Goal: Find specific page/section: Find specific page/section

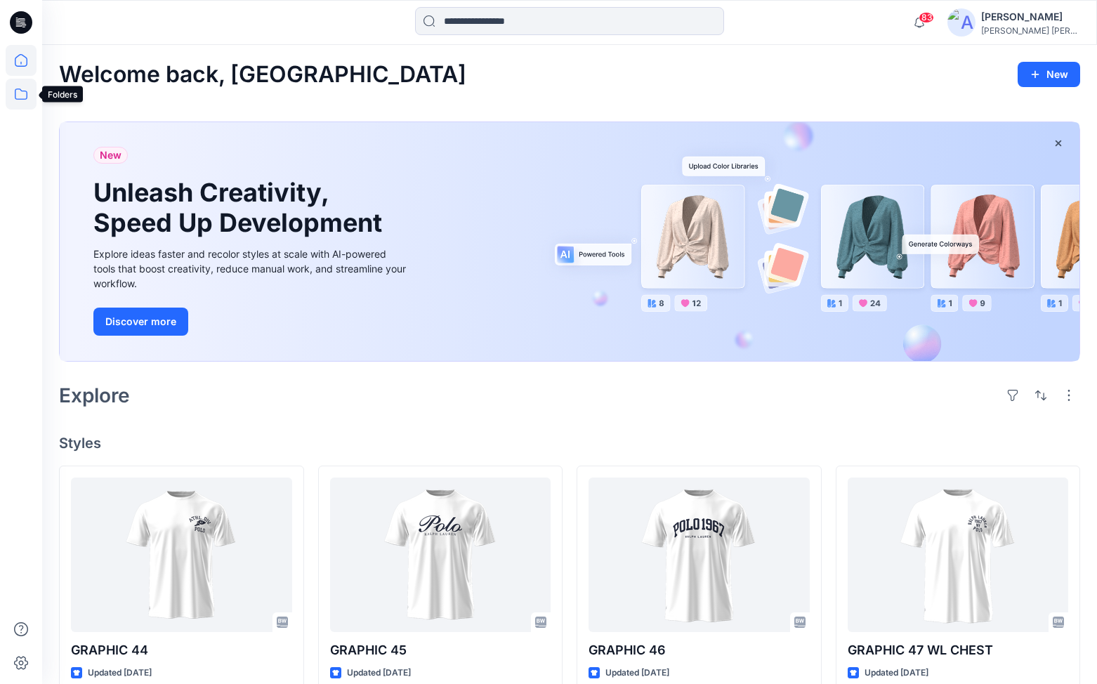
click at [23, 90] on icon at bounding box center [21, 94] width 31 height 31
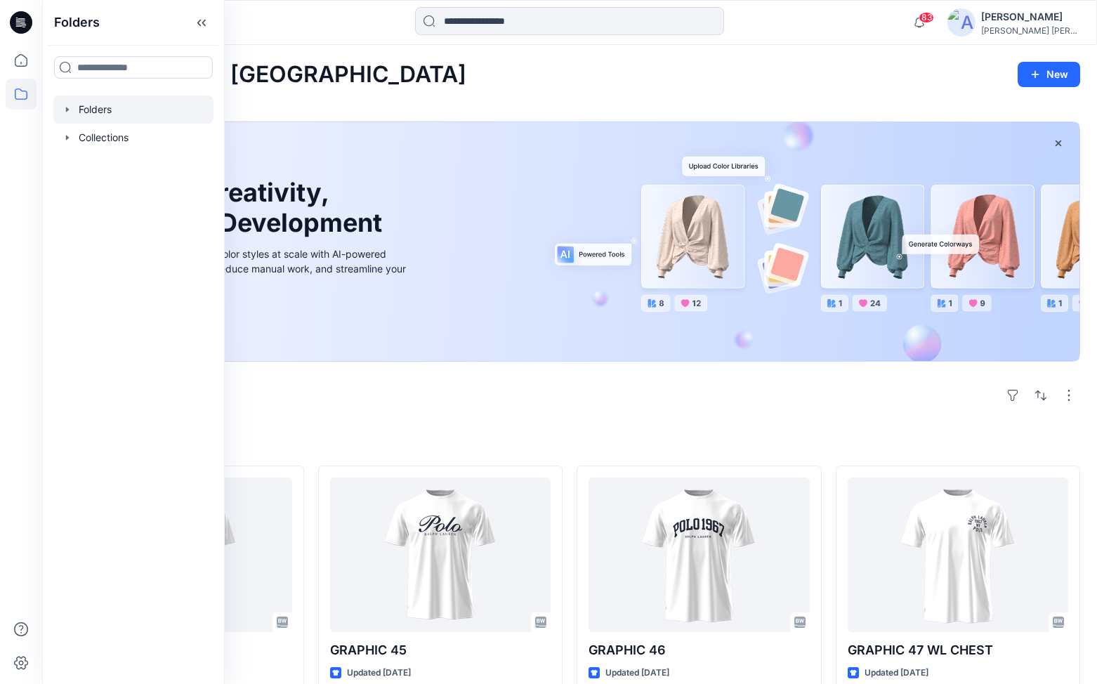
click at [93, 108] on div at bounding box center [133, 109] width 160 height 28
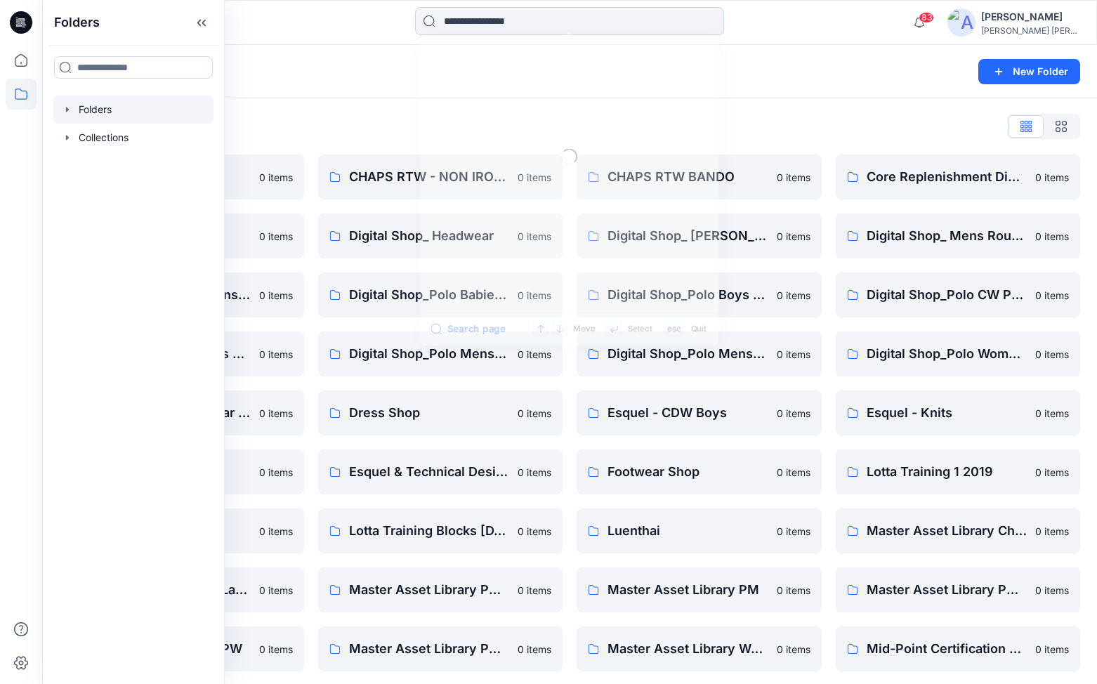
click at [467, 20] on input at bounding box center [569, 21] width 309 height 28
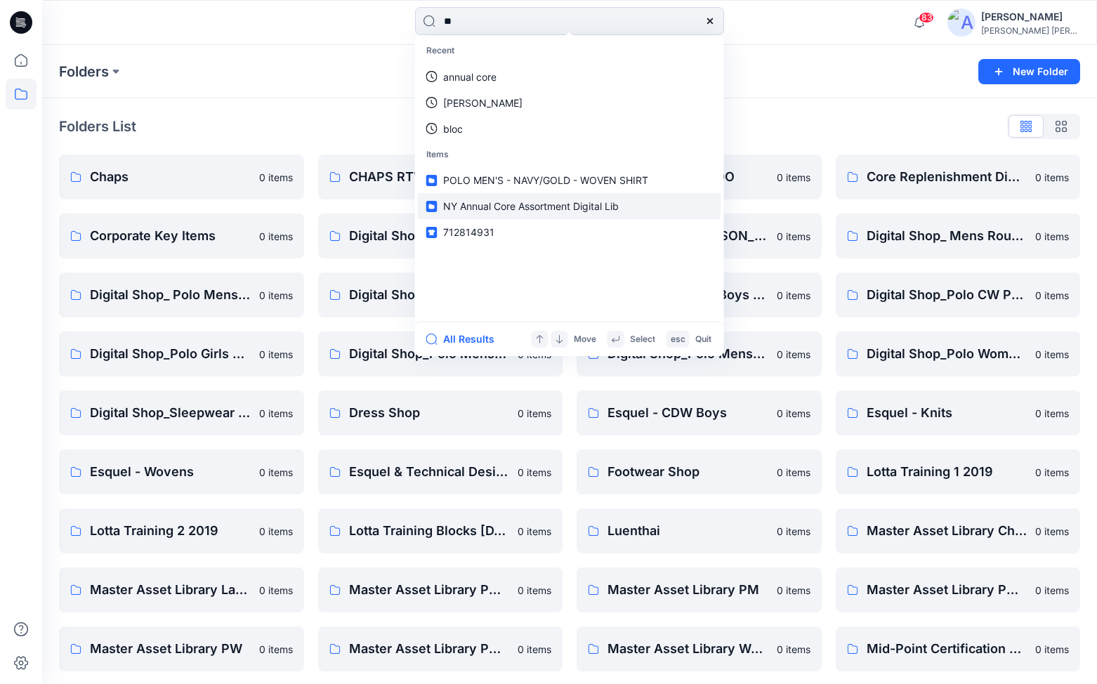
type input "**"
click at [473, 204] on span "NY Annual Core Assortment Digital Lib" at bounding box center [531, 206] width 176 height 12
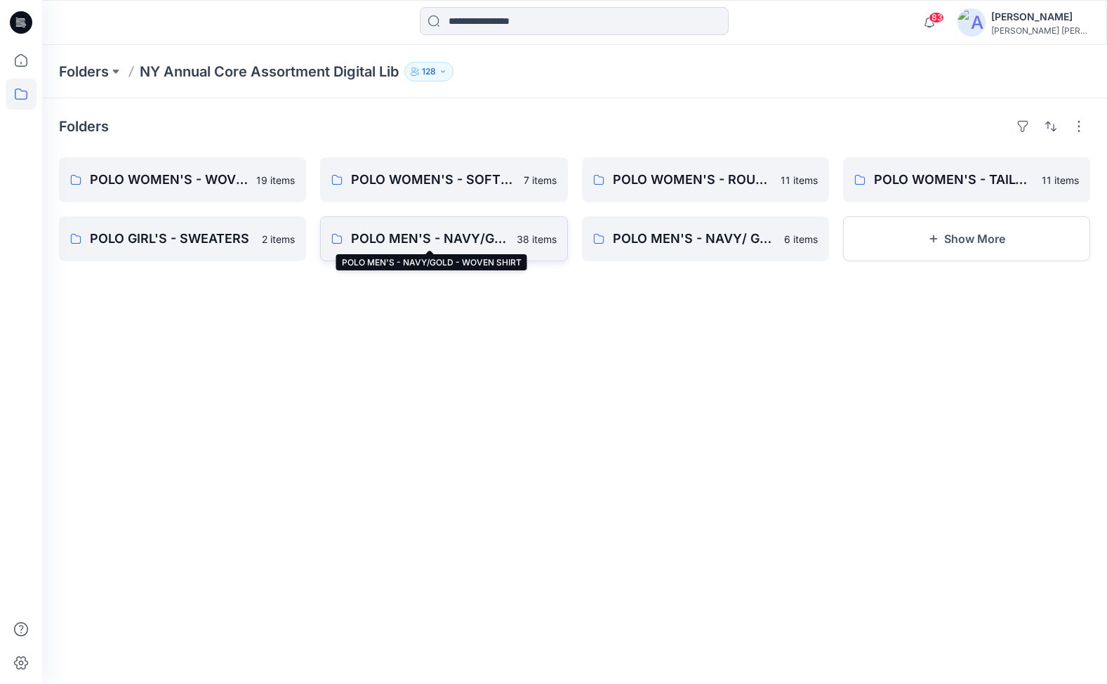
click at [385, 233] on p "POLO MEN'S - NAVY/GOLD - WOVEN SHIRT" at bounding box center [429, 239] width 157 height 20
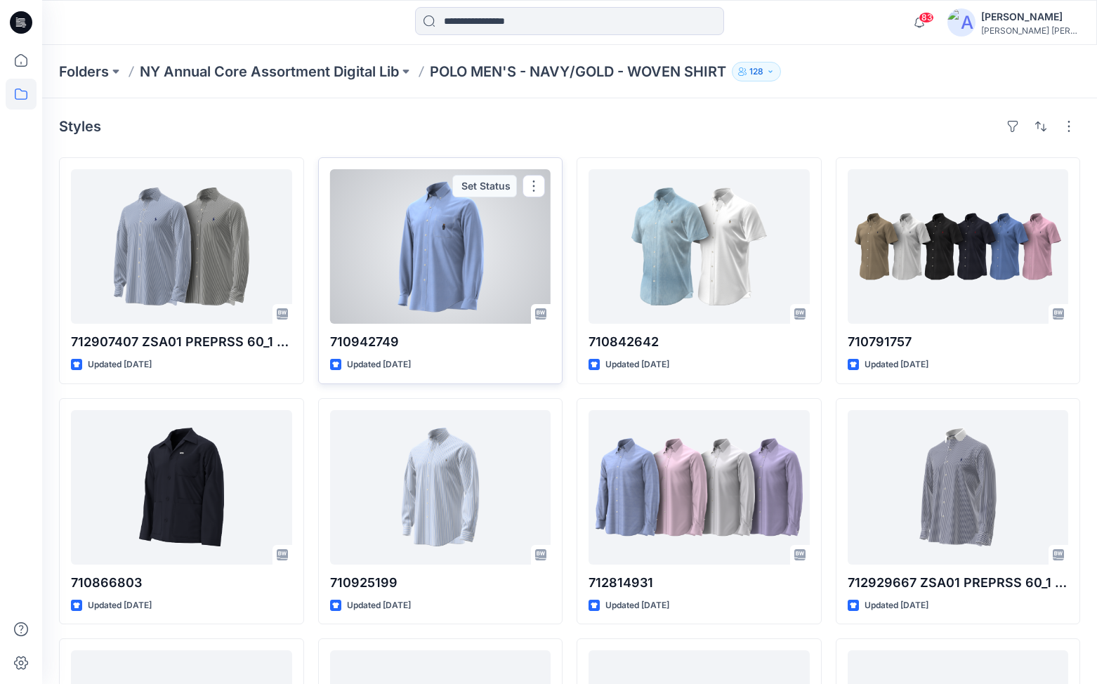
click at [464, 237] on div at bounding box center [440, 246] width 221 height 154
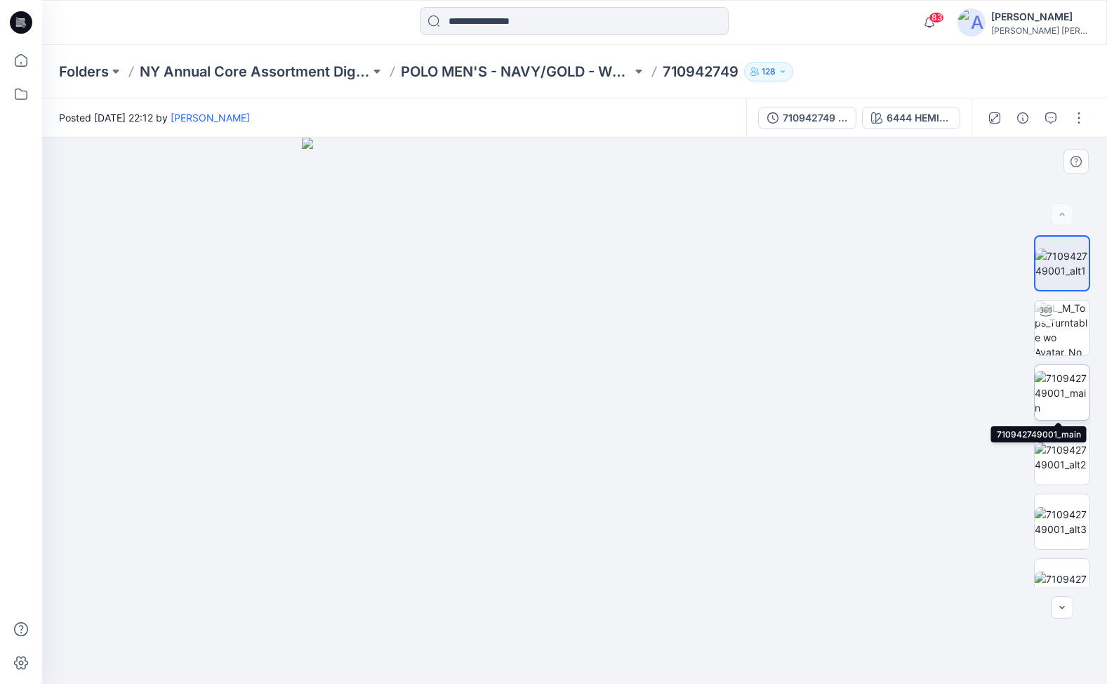
click at [1057, 383] on img at bounding box center [1062, 393] width 55 height 44
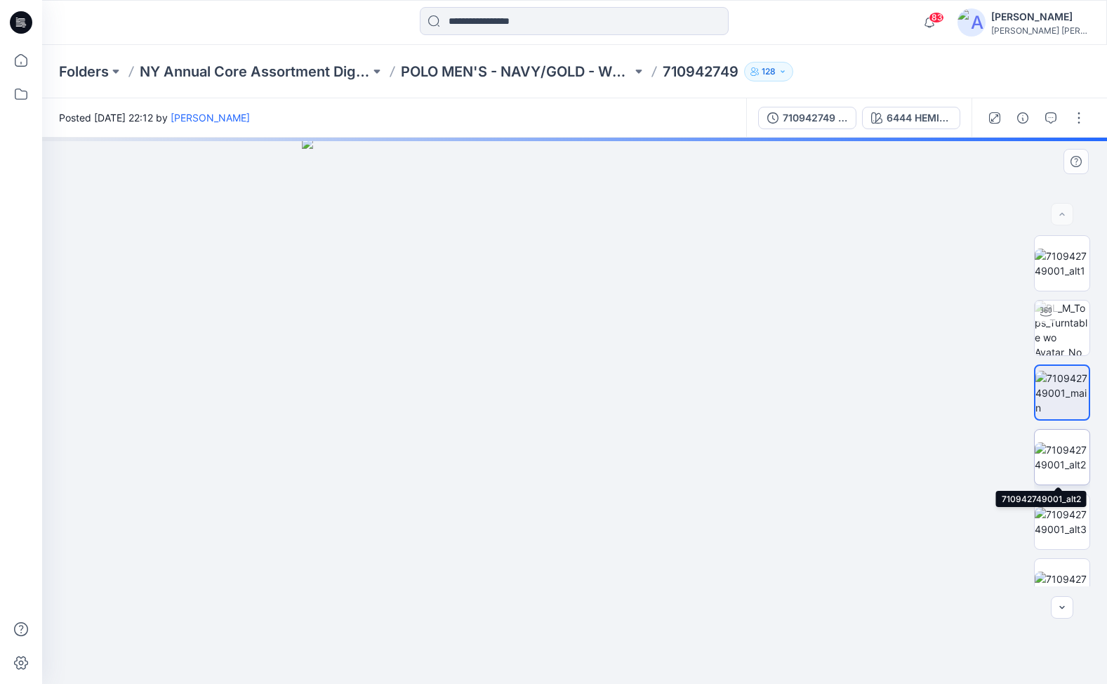
click at [1061, 447] on img at bounding box center [1062, 456] width 55 height 29
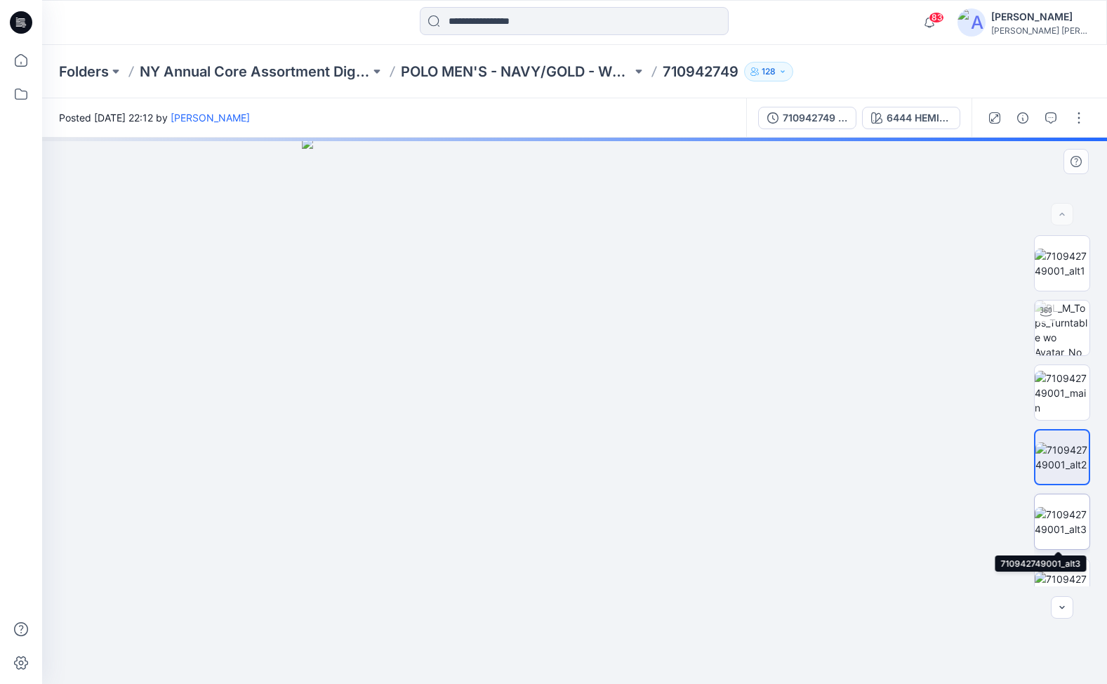
click at [1059, 516] on img at bounding box center [1062, 521] width 55 height 29
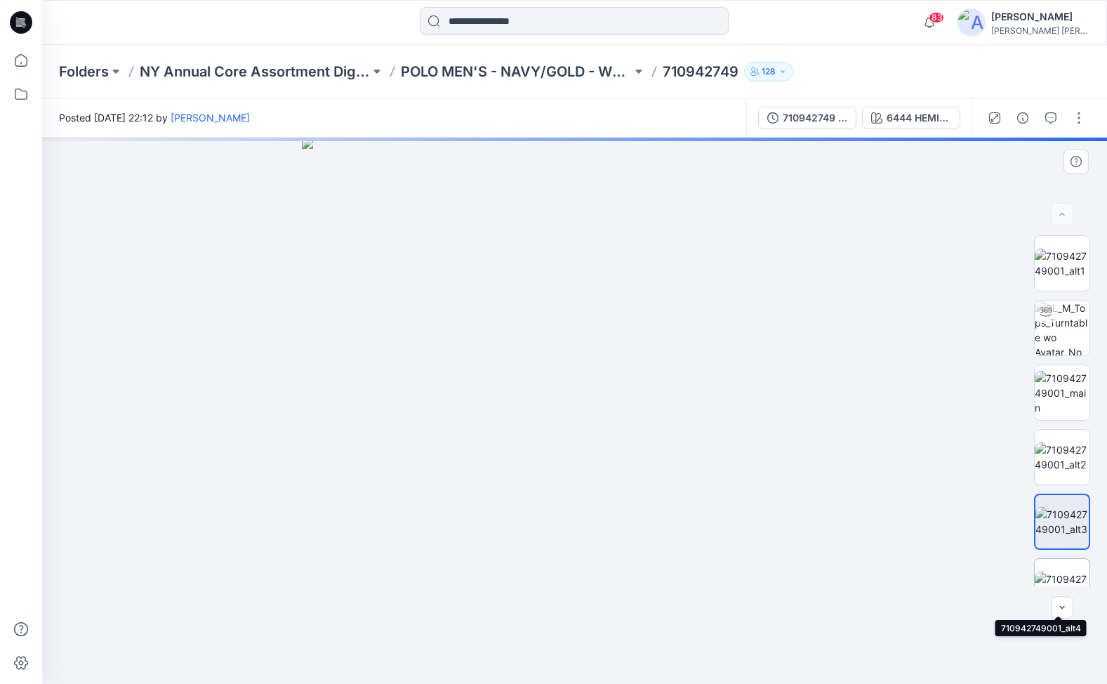
click at [1057, 571] on img at bounding box center [1062, 585] width 55 height 29
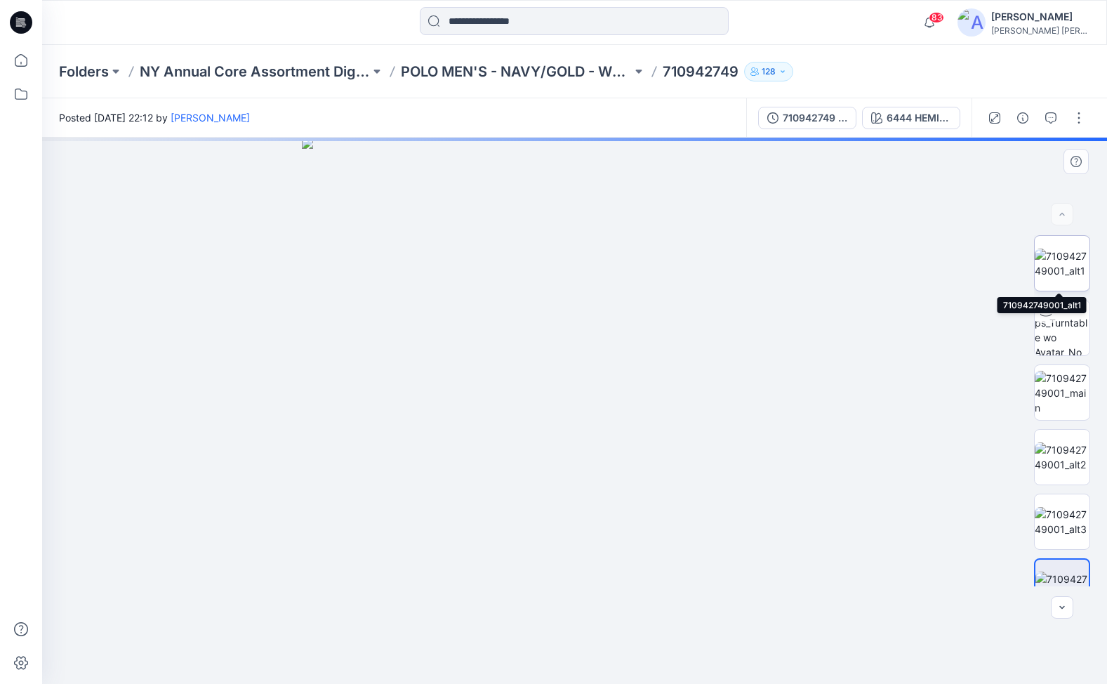
click at [1069, 263] on img at bounding box center [1062, 263] width 55 height 29
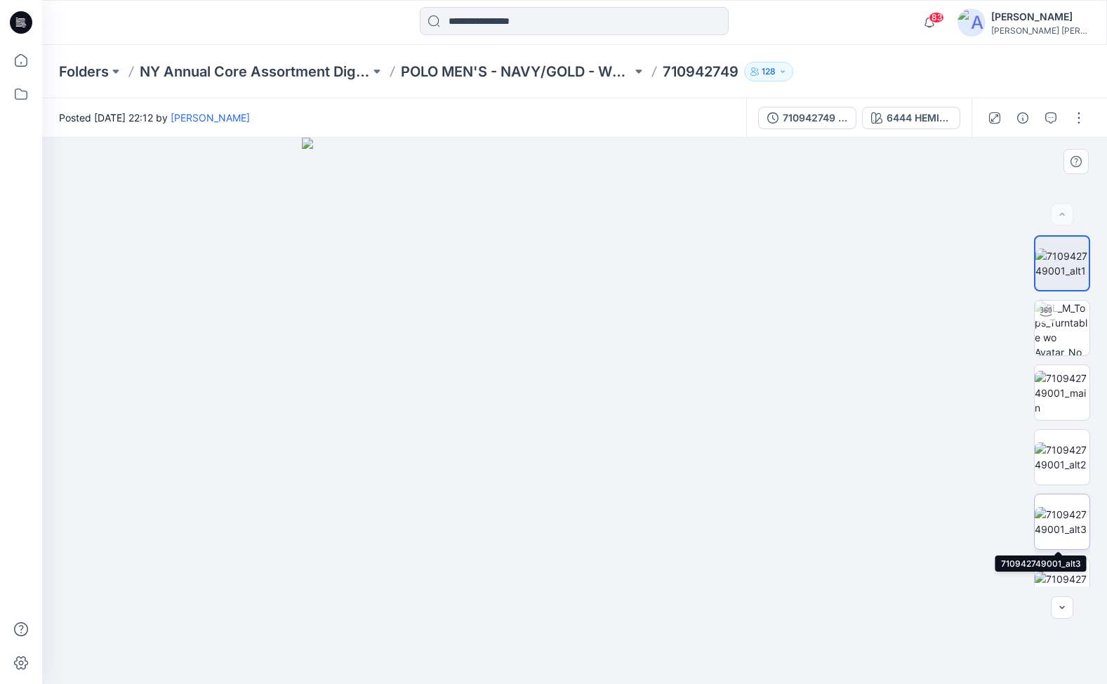
click at [1060, 507] on img at bounding box center [1062, 521] width 55 height 29
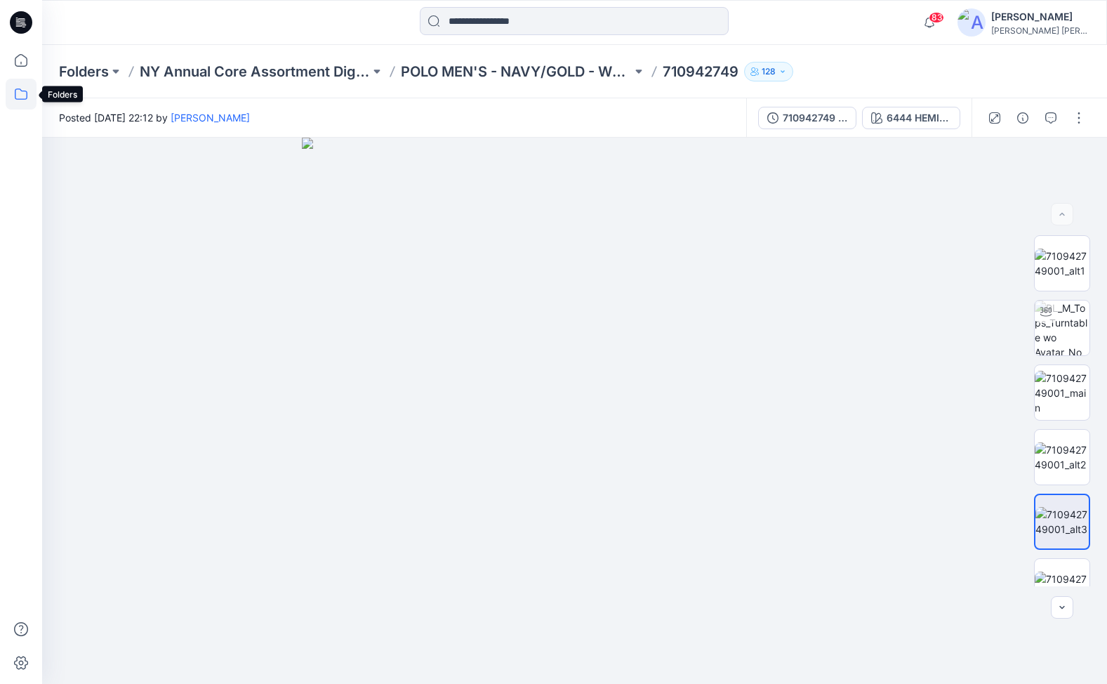
click at [22, 92] on icon at bounding box center [21, 94] width 31 height 31
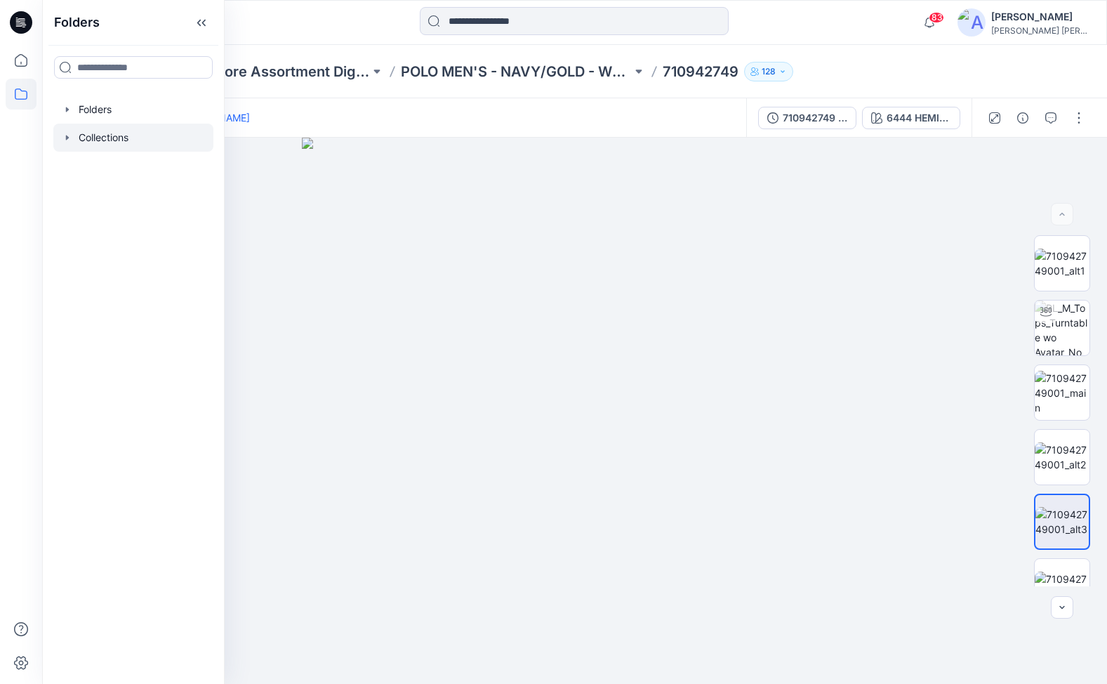
click at [108, 135] on div at bounding box center [133, 138] width 160 height 28
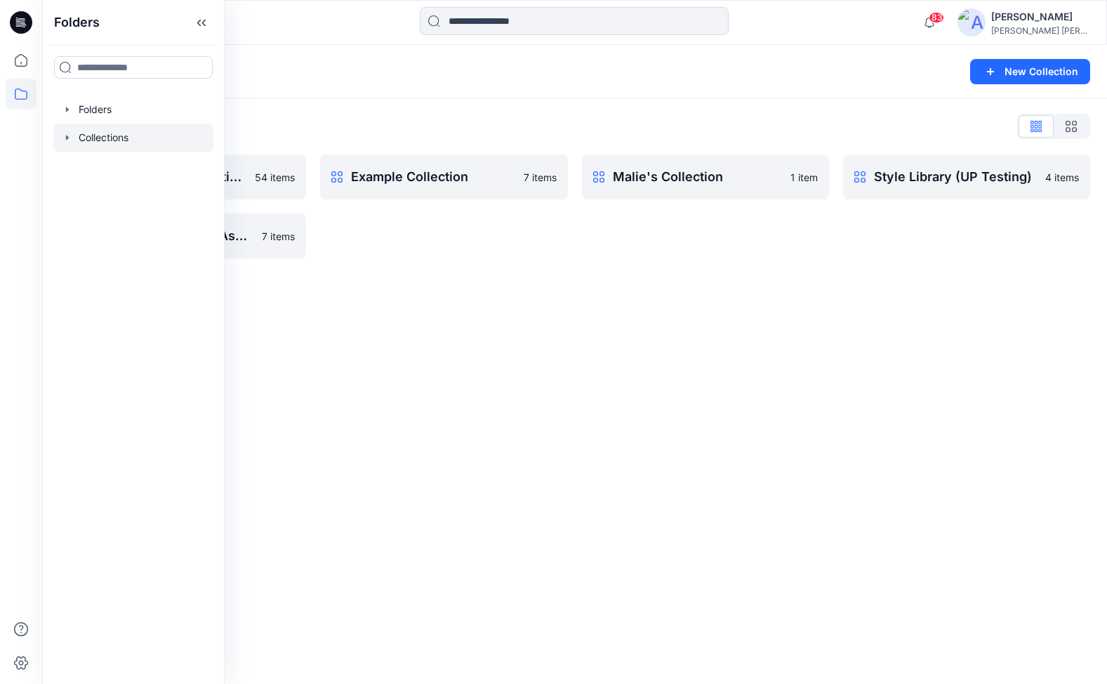
click at [587, 247] on div "Malie's Collection 1 item" at bounding box center [705, 206] width 247 height 104
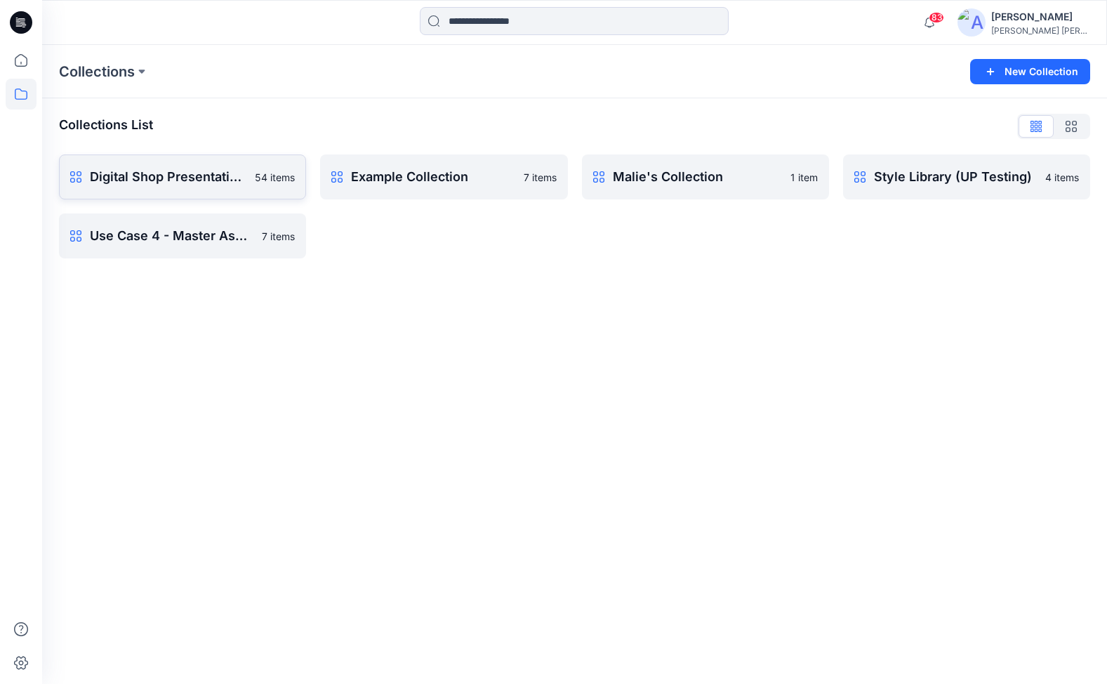
click at [158, 176] on p "Digital Shop Presentation_Testing" at bounding box center [168, 177] width 157 height 20
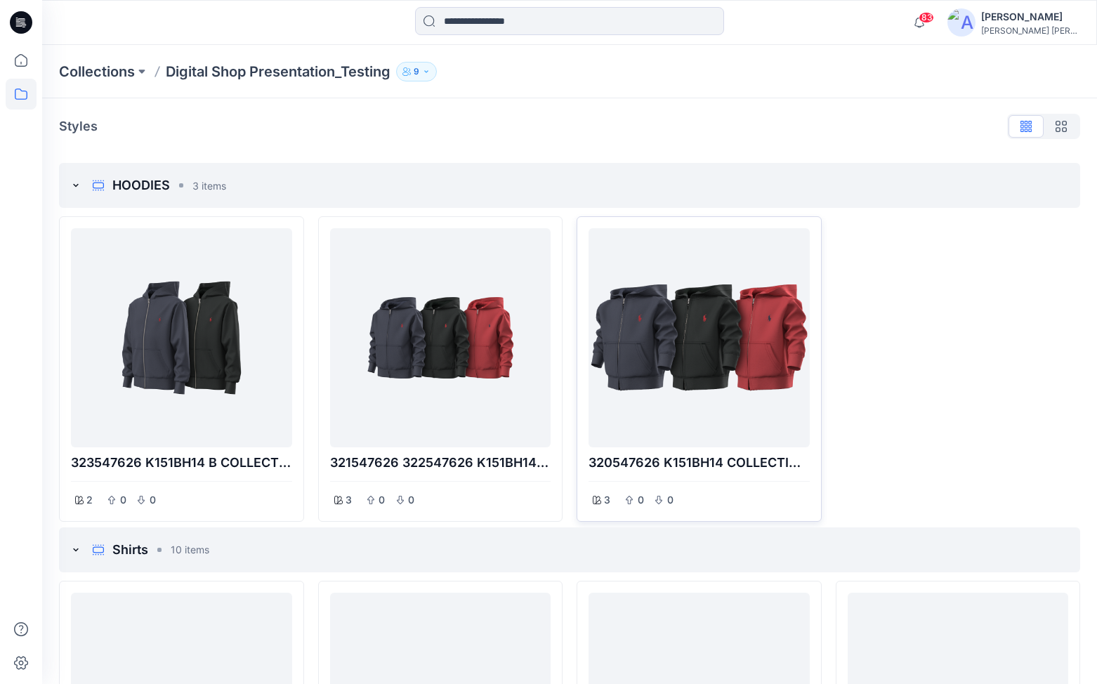
click at [700, 315] on div at bounding box center [699, 338] width 210 height 208
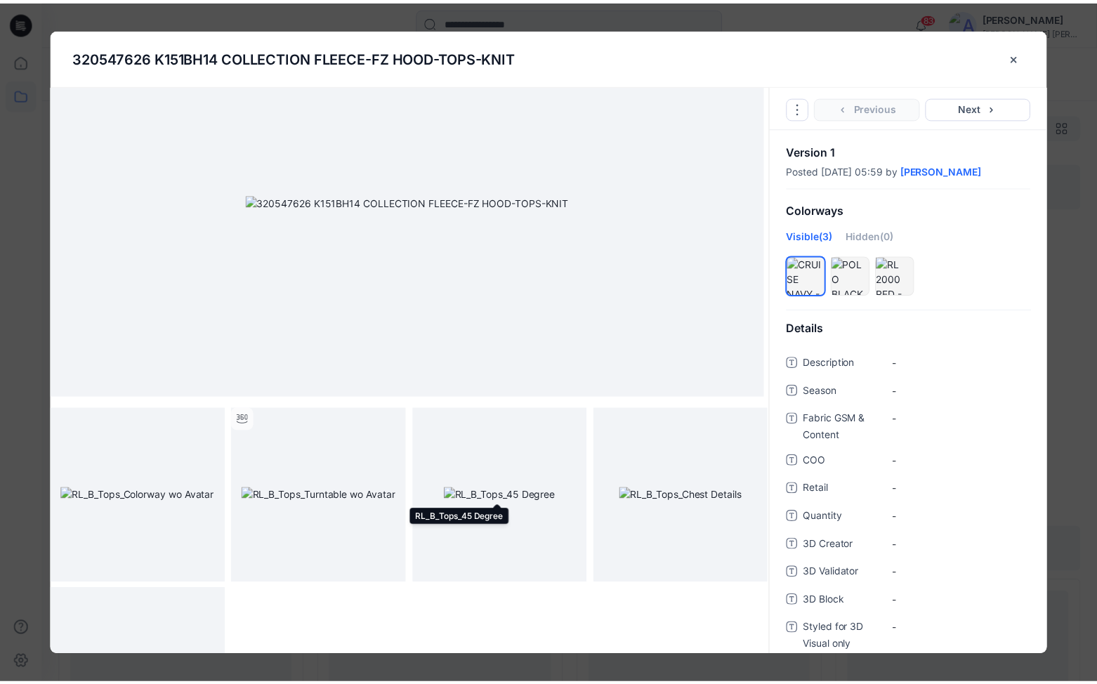
scroll to position [187, 0]
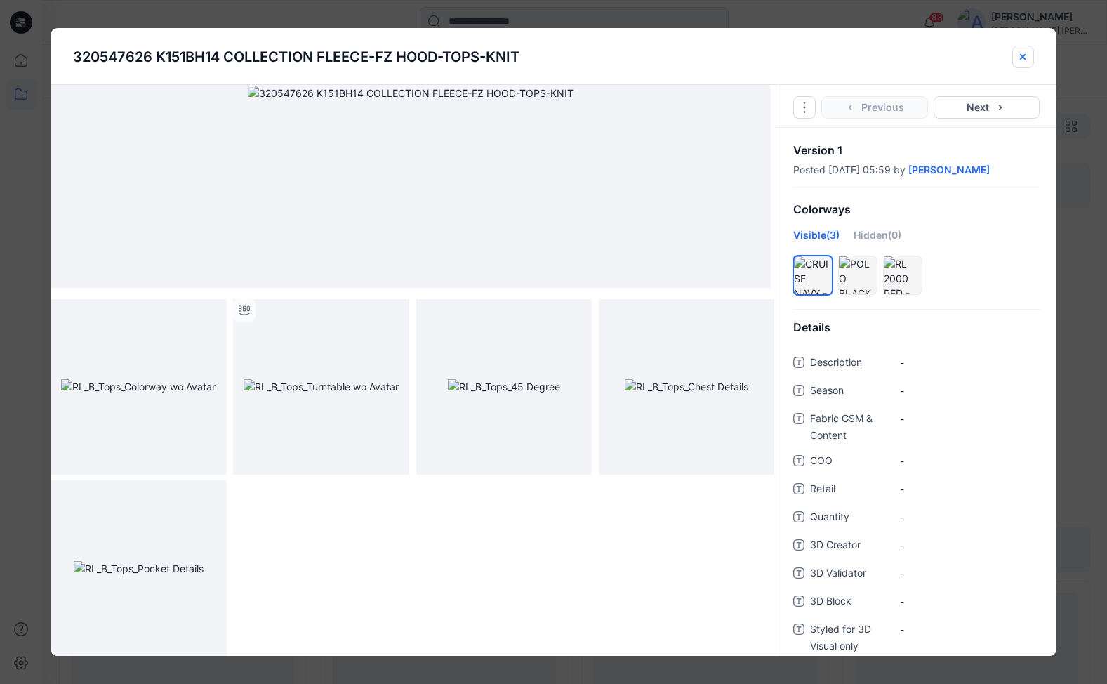
click at [1021, 55] on icon "close-btn" at bounding box center [1023, 57] width 6 height 6
